Goal: Information Seeking & Learning: Check status

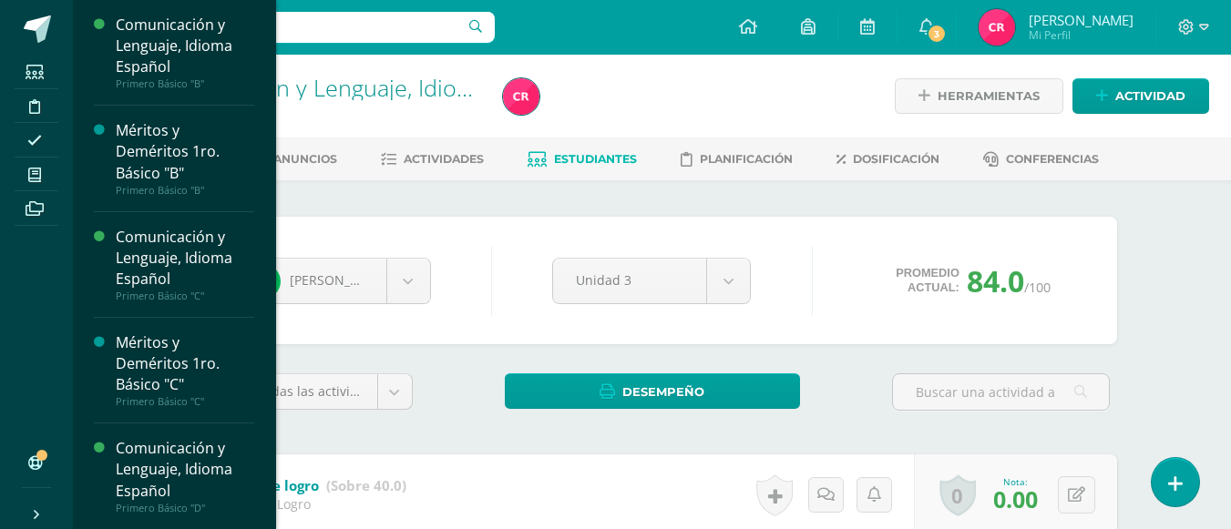
scroll to position [295, 0]
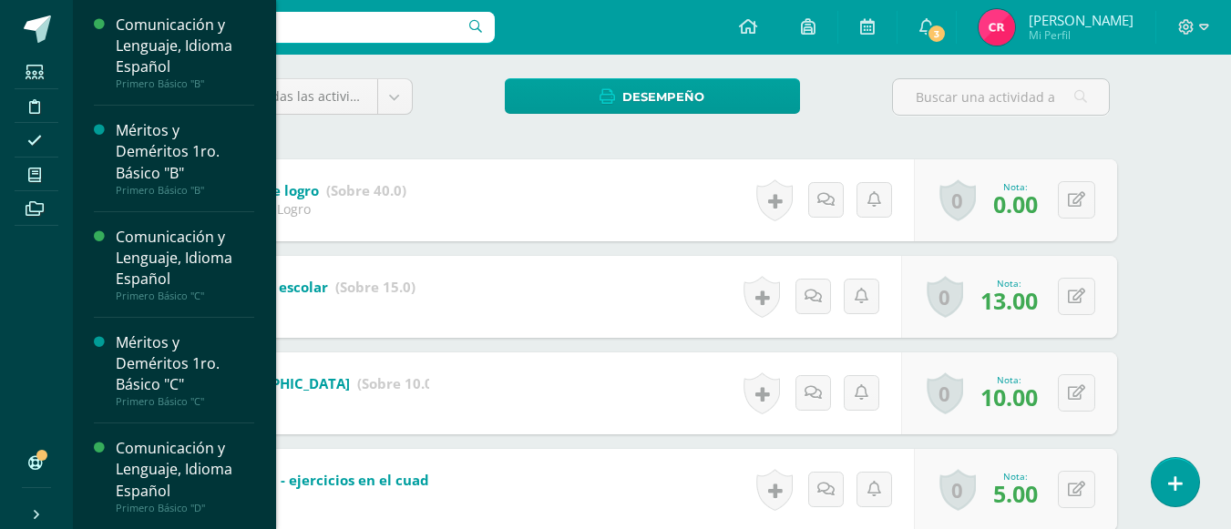
click at [39, 178] on icon at bounding box center [34, 175] width 13 height 15
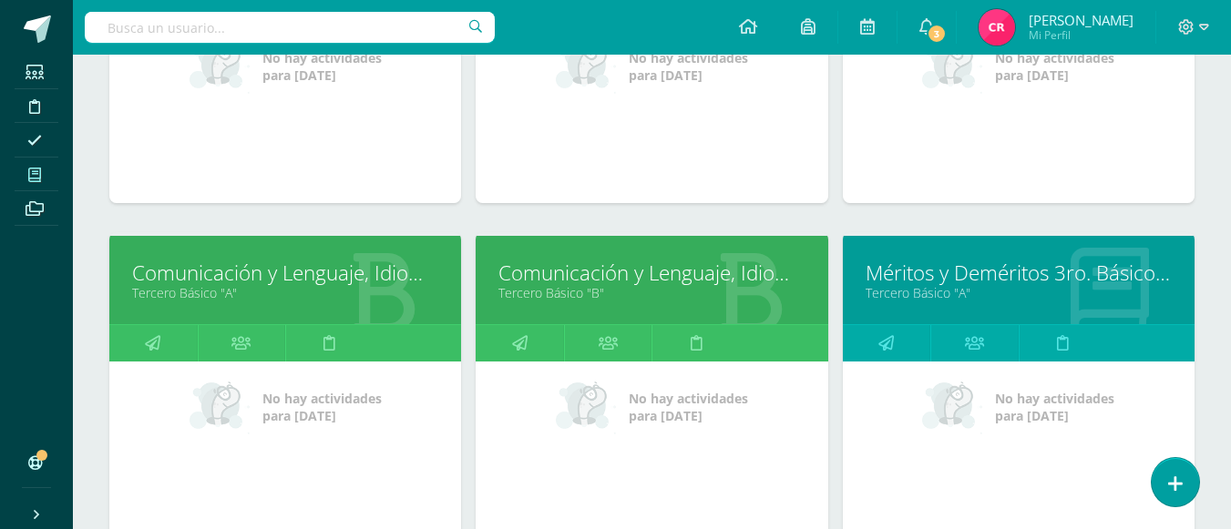
scroll to position [1223, 0]
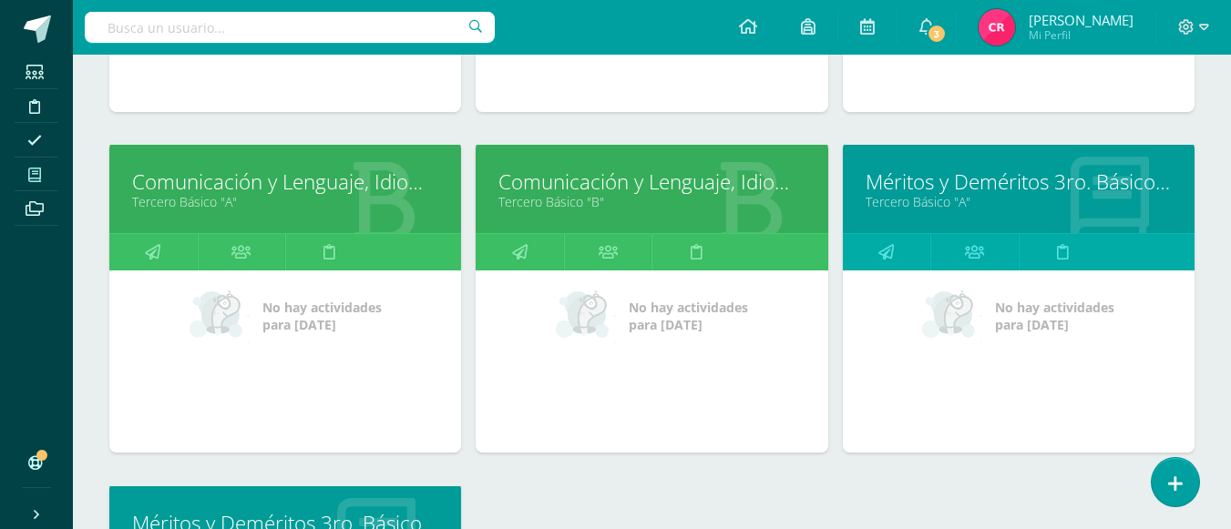
click at [623, 197] on link "Tercero Básico "B"" at bounding box center [651, 201] width 306 height 17
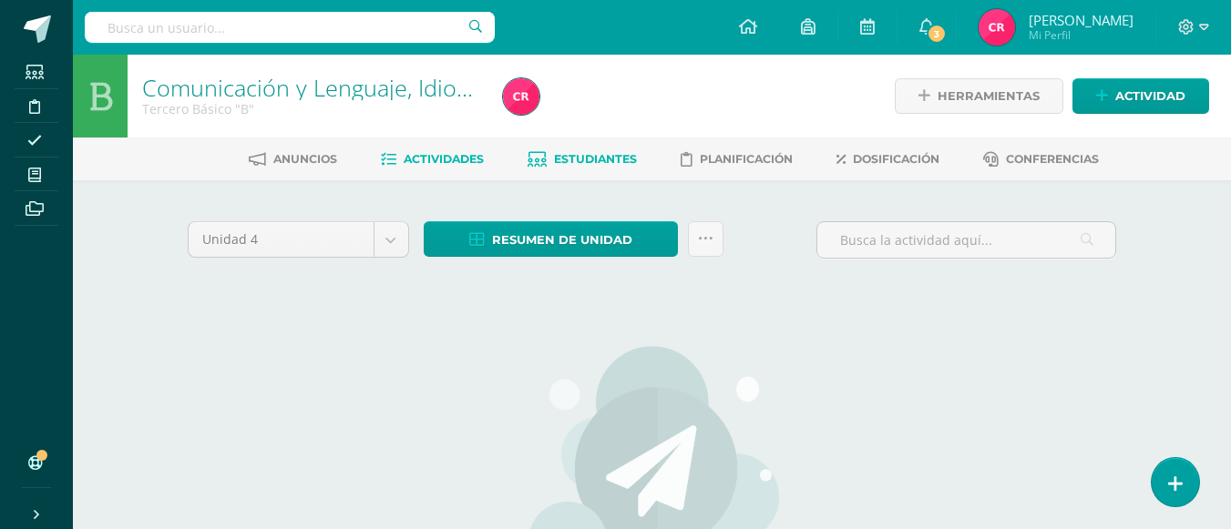
click at [597, 160] on span "Estudiantes" at bounding box center [595, 159] width 83 height 14
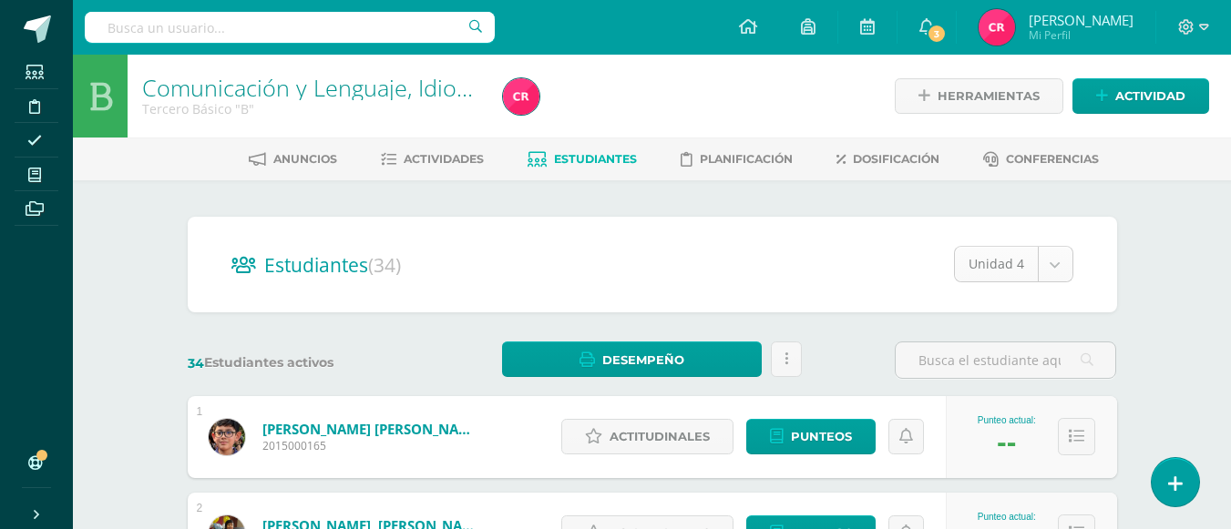
click at [1016, 462] on div "Punteo actual: --" at bounding box center [1031, 437] width 171 height 82
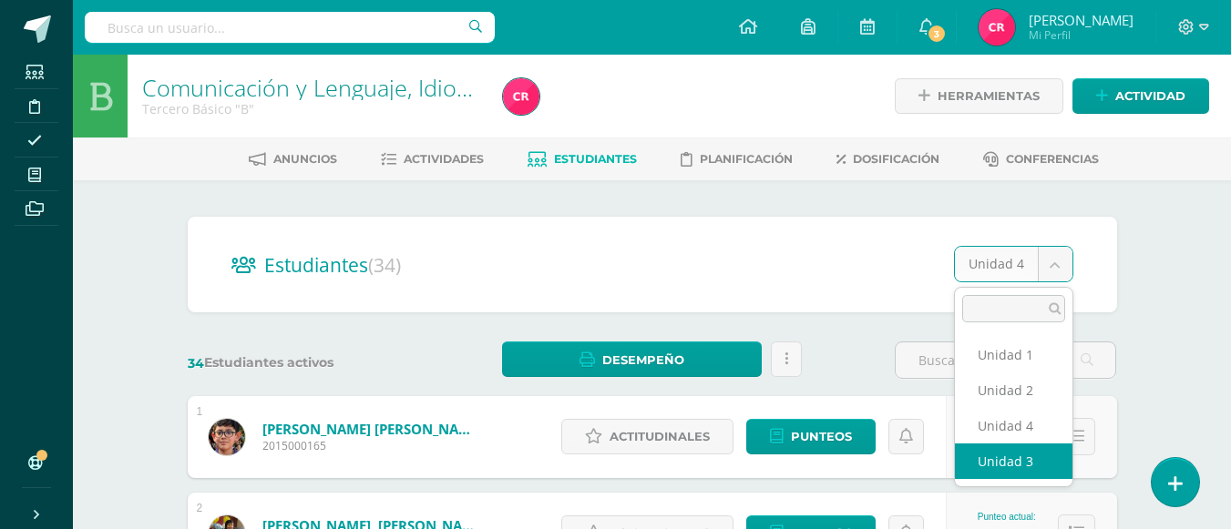
select select "/dashboard/teacher/section/4137/students/?unit=160135"
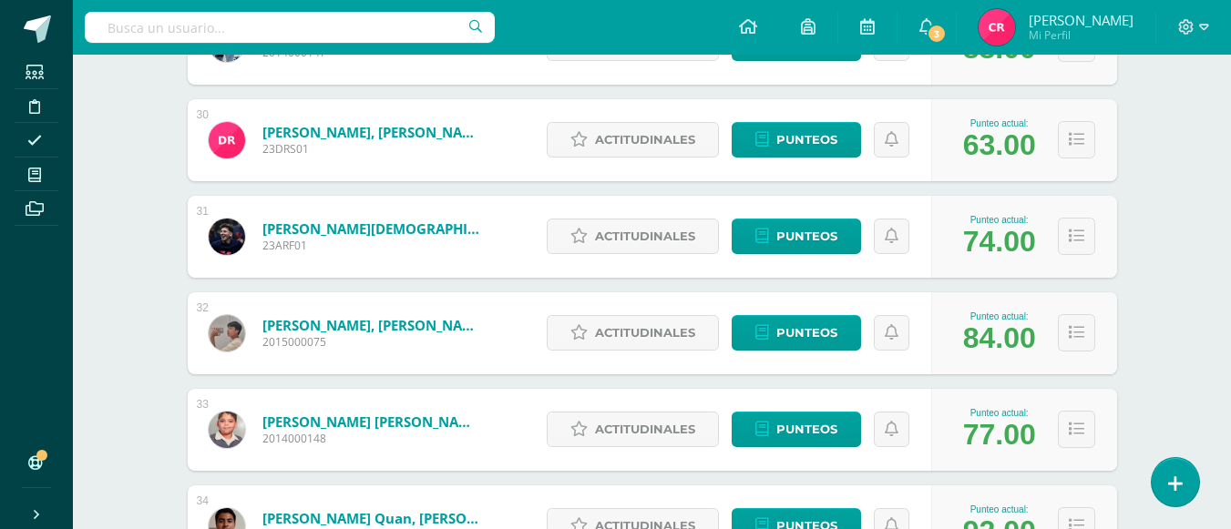
scroll to position [3189, 0]
